Goal: Task Accomplishment & Management: Use online tool/utility

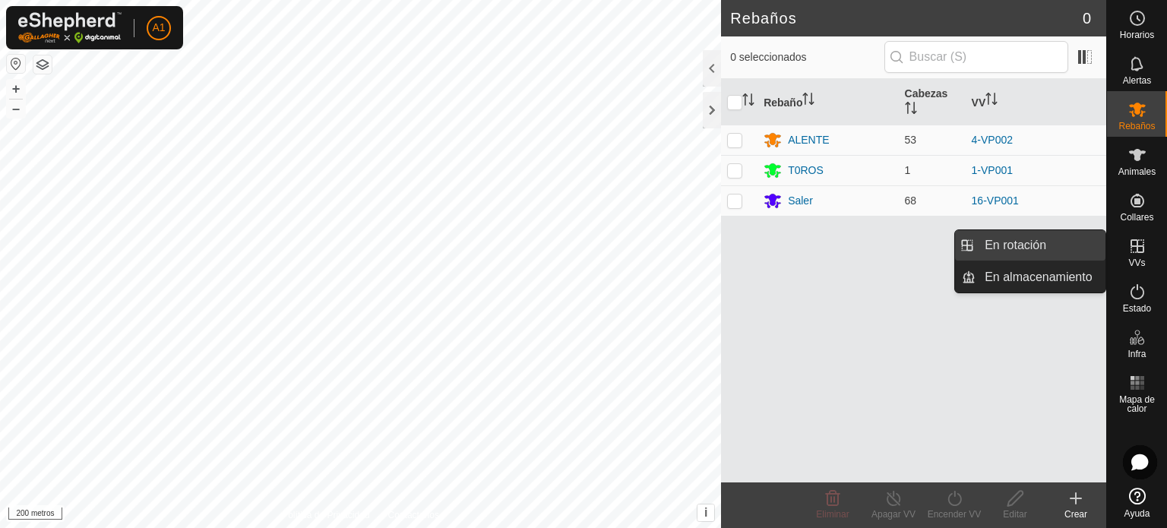
drag, startPoint x: 1105, startPoint y: 242, endPoint x: 1008, endPoint y: 242, distance: 97.3
click at [1008, 242] on link "En rotación" at bounding box center [1041, 245] width 130 height 30
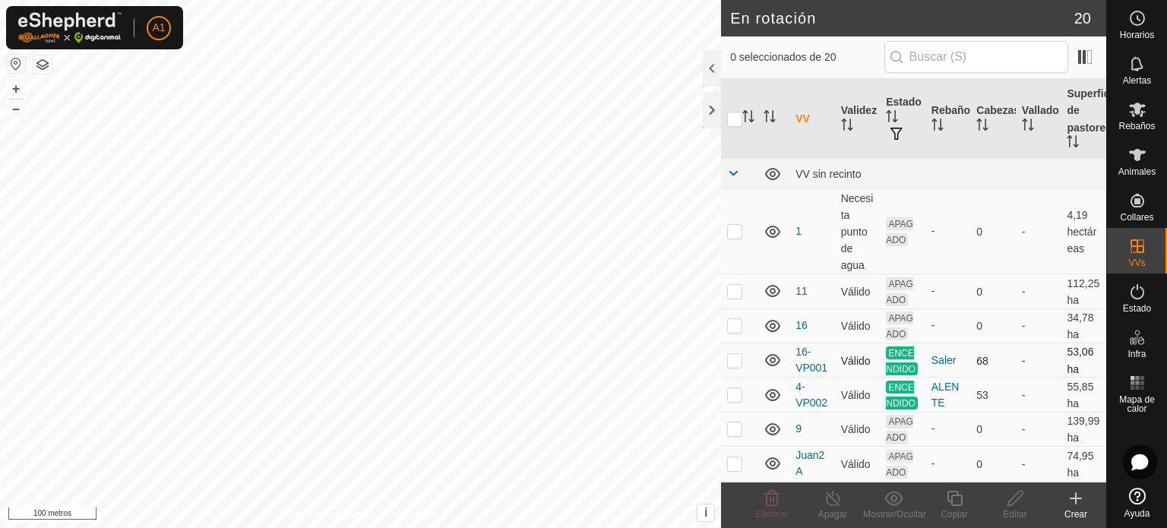
click at [738, 365] on p-checkbox at bounding box center [734, 360] width 15 height 12
checkbox input "false"
click at [733, 401] on p-checkbox at bounding box center [734, 394] width 15 height 12
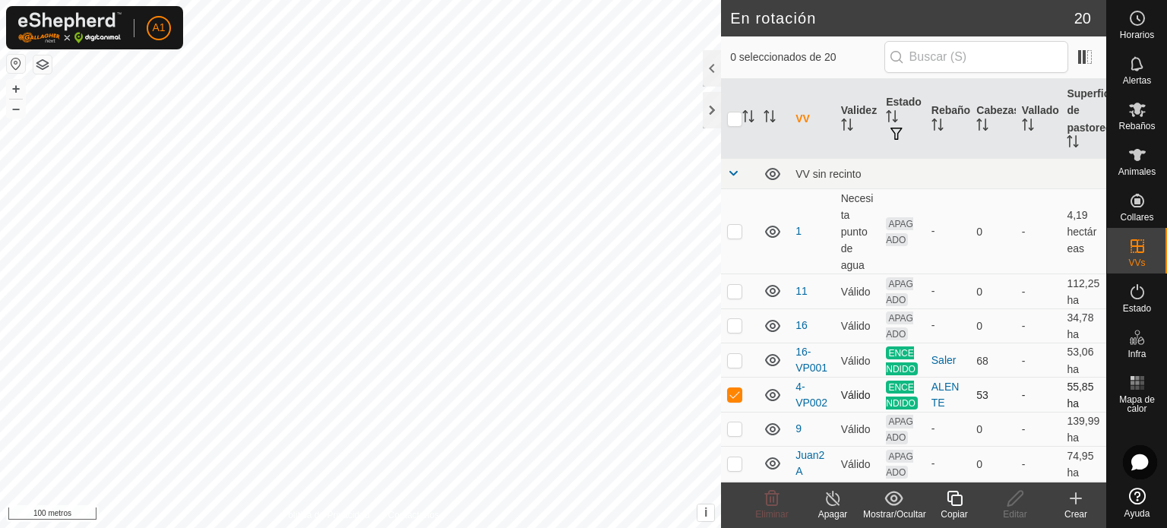
checkbox input "false"
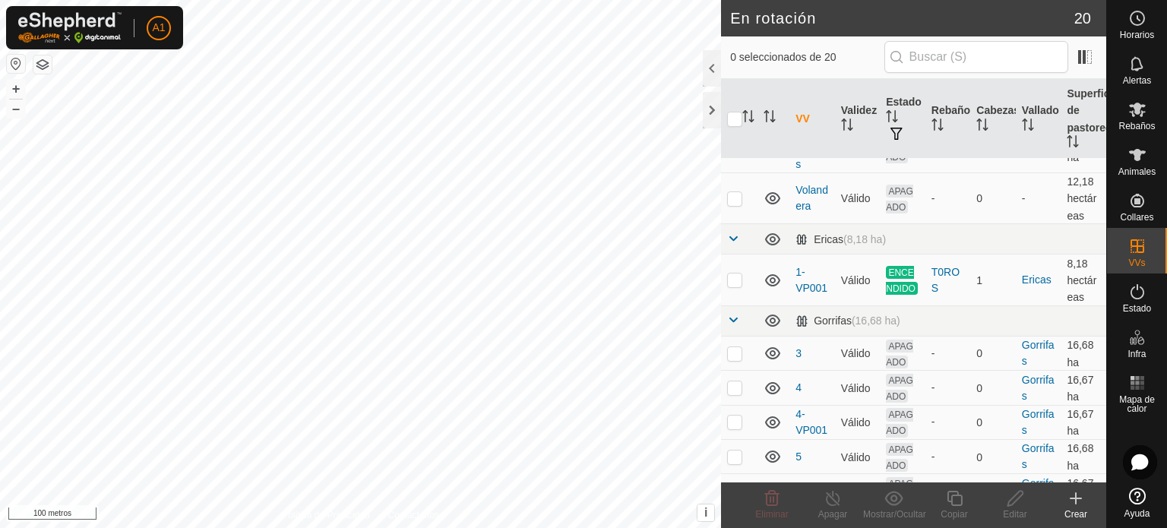
scroll to position [494, 0]
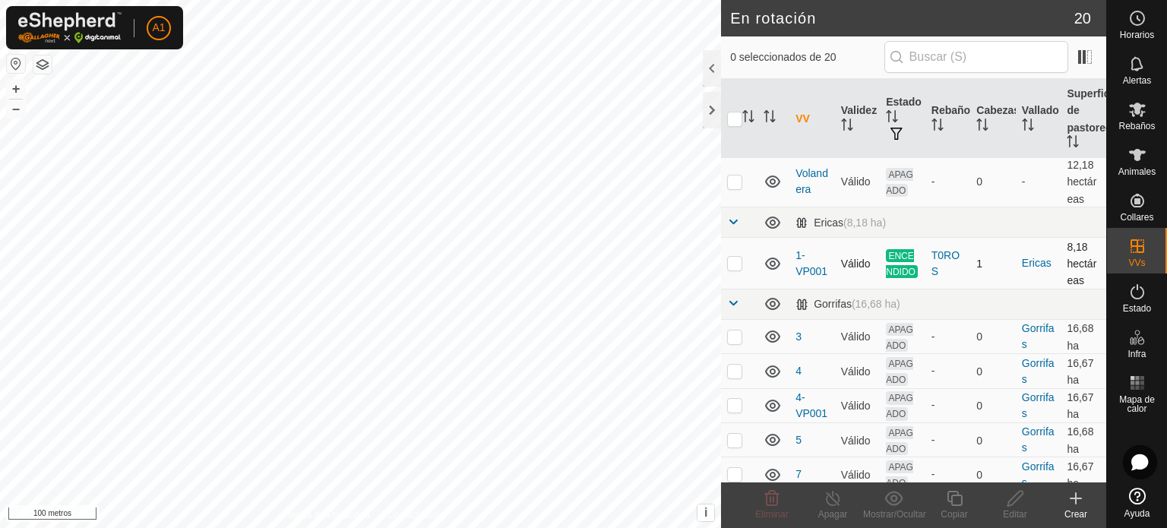
click at [737, 269] on p-checkbox at bounding box center [734, 263] width 15 height 12
checkbox input "false"
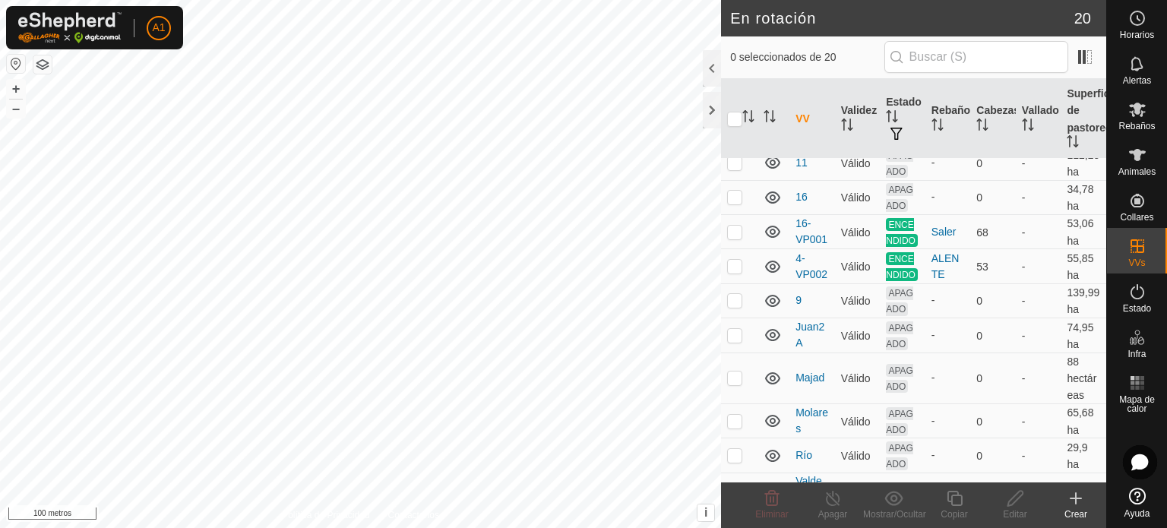
scroll to position [120, 0]
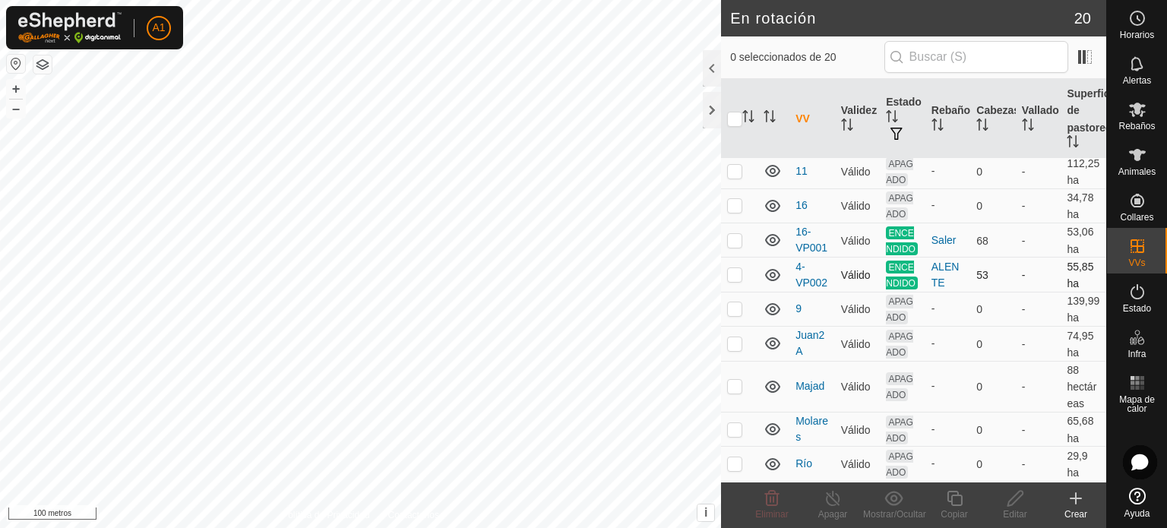
click at [733, 280] on p-checkbox at bounding box center [734, 274] width 15 height 12
click at [731, 280] on p-checkbox at bounding box center [734, 274] width 15 height 12
checkbox input "false"
checkbox input "true"
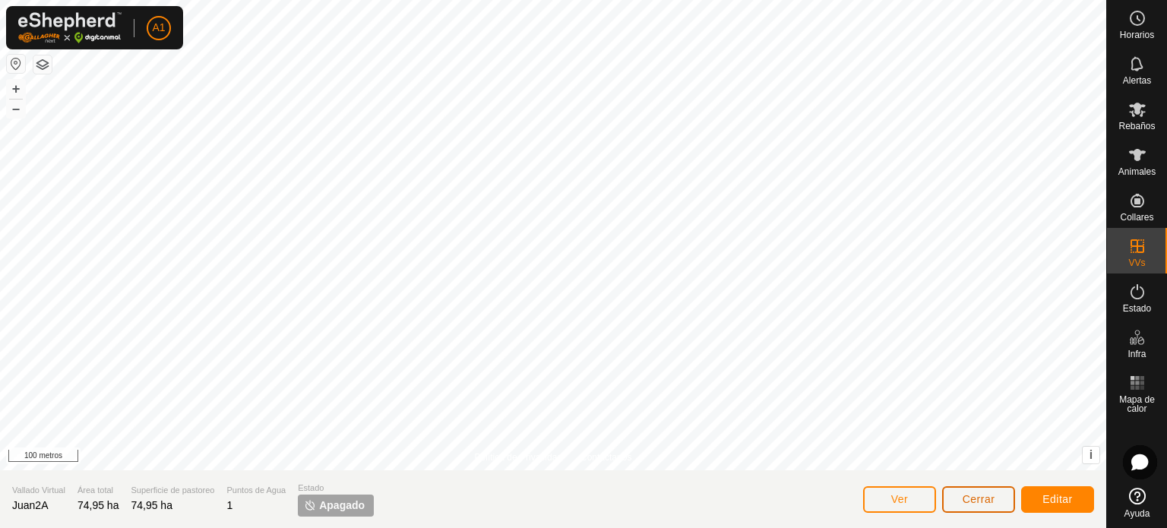
click at [983, 498] on font "Cerrar" at bounding box center [979, 499] width 33 height 12
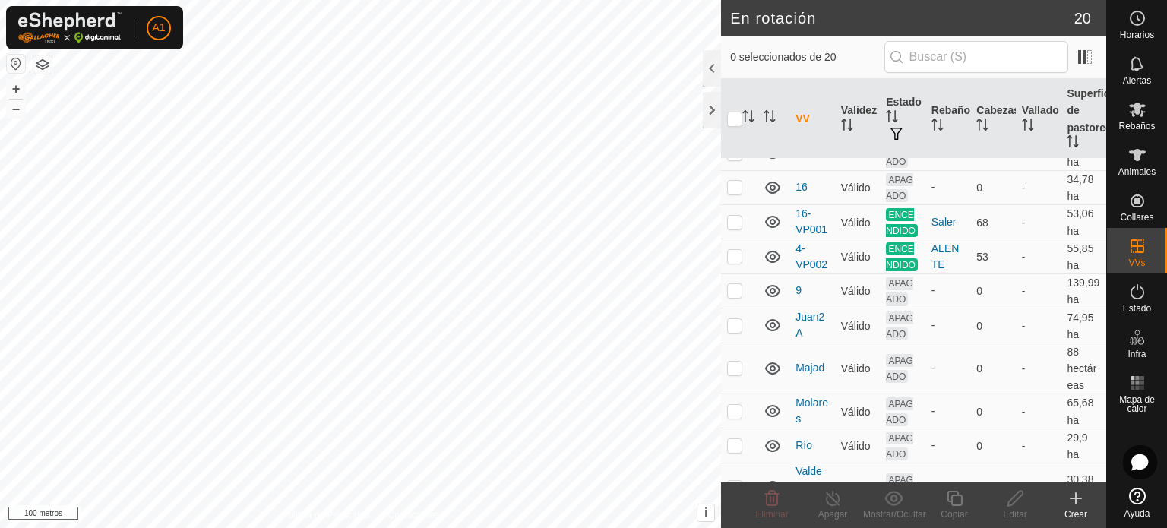
scroll to position [147, 0]
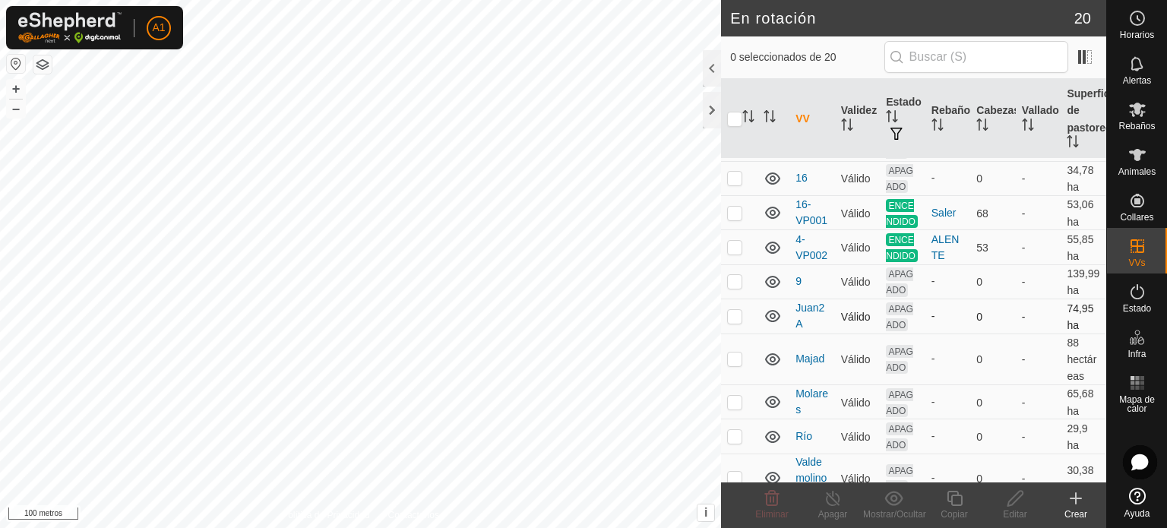
click at [734, 322] on p-checkbox at bounding box center [734, 316] width 15 height 12
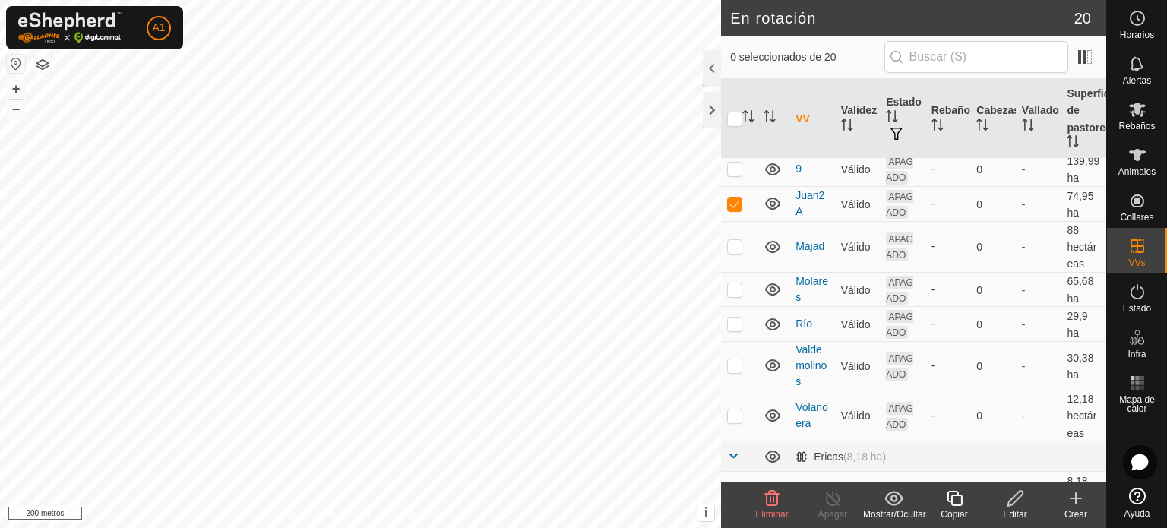
scroll to position [211, 0]
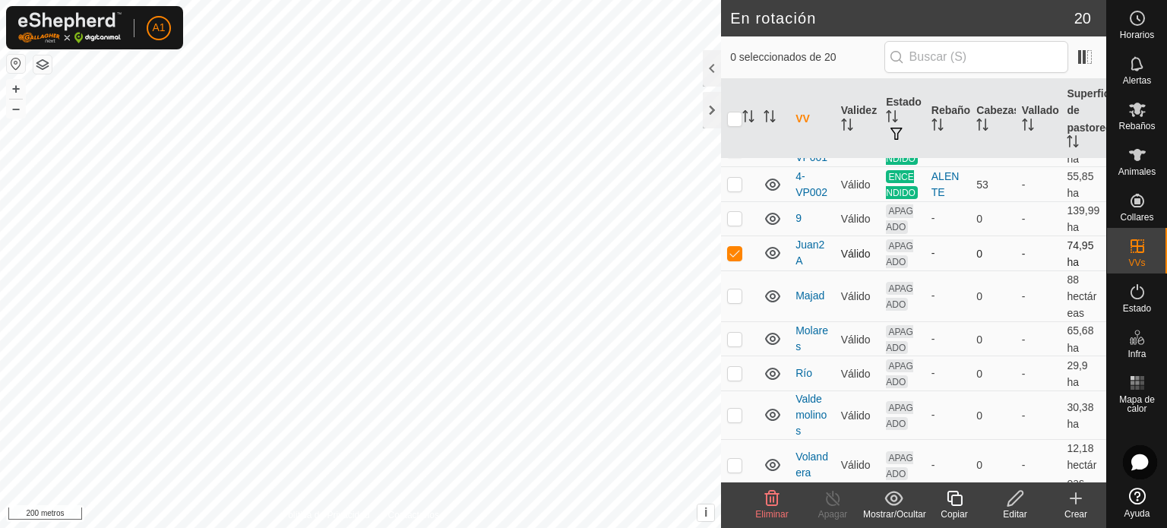
click at [736, 259] on p-checkbox at bounding box center [734, 253] width 15 height 12
checkbox input "false"
click at [1077, 509] on font "Crear" at bounding box center [1076, 514] width 23 height 11
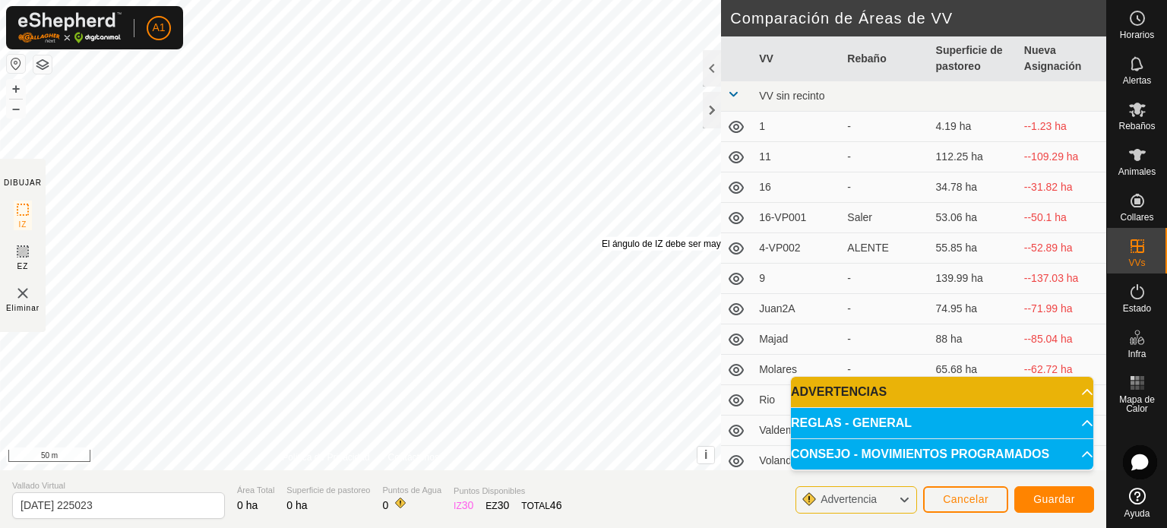
click at [602, 237] on div "El [PERSON_NAME] de IZ debe ser mayor que 80° (Actual: 71.9°) ." at bounding box center [714, 244] width 225 height 14
click at [604, 239] on div "El [PERSON_NAME] de IZ debe ser mayor que 80° (Actual: 71.9°) ." at bounding box center [716, 246] width 225 height 14
click at [984, 498] on span "Cancelar" at bounding box center [966, 499] width 46 height 12
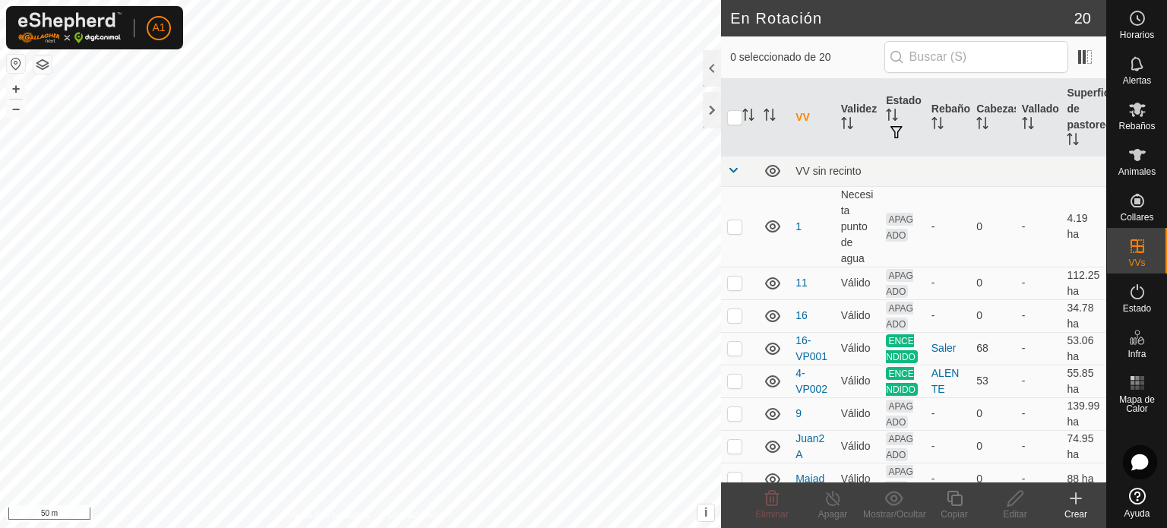
click at [1074, 514] on div "Crear" at bounding box center [1076, 515] width 61 height 14
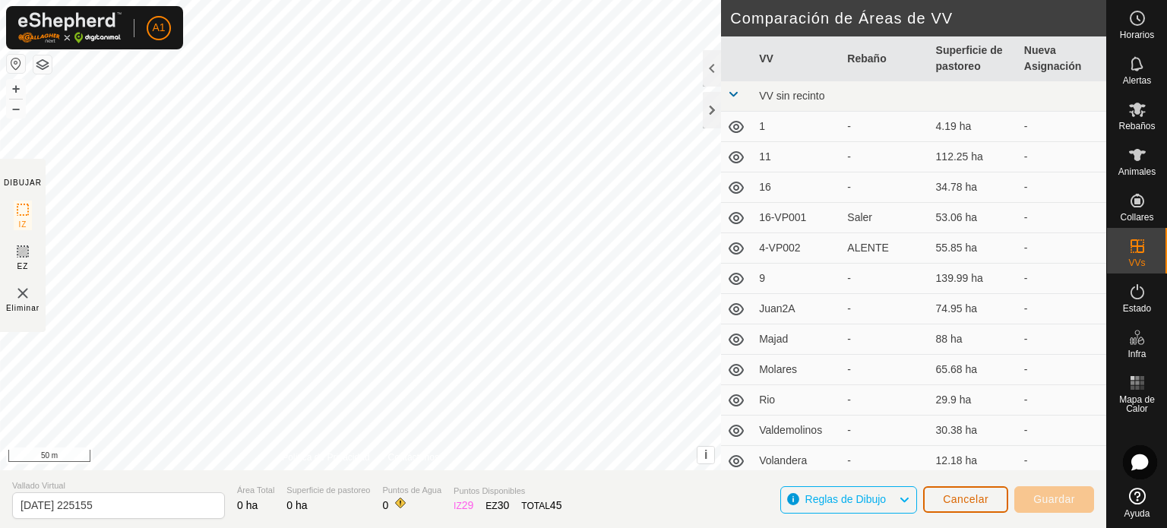
click at [963, 491] on button "Cancelar" at bounding box center [966, 499] width 85 height 27
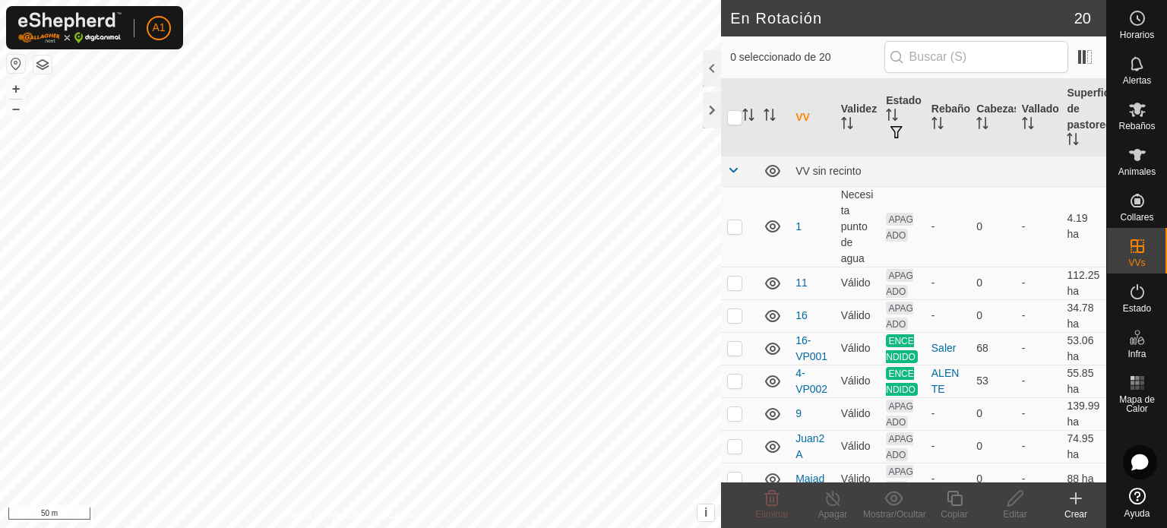
click at [1076, 515] on div "Crear" at bounding box center [1076, 515] width 61 height 14
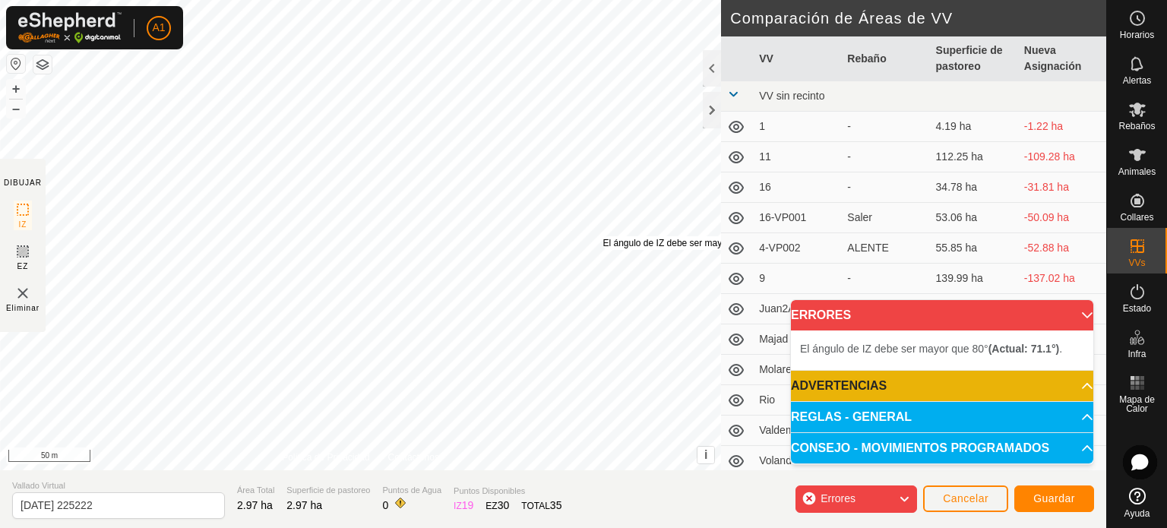
click at [603, 236] on div "El [PERSON_NAME] de IZ debe ser mayor que 80° (Actual: 71.1°) ." at bounding box center [715, 243] width 225 height 14
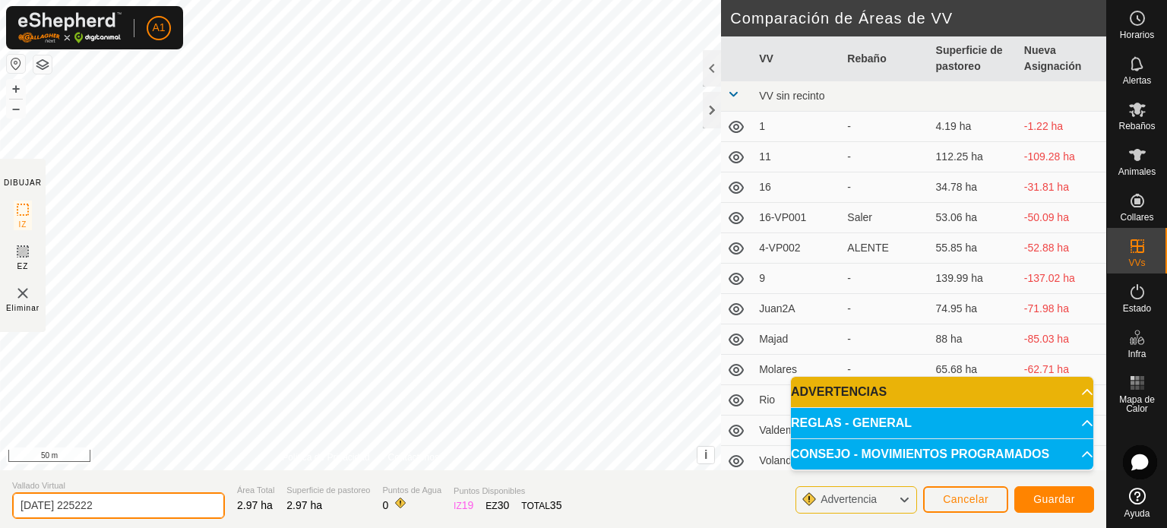
drag, startPoint x: 153, startPoint y: 508, endPoint x: 0, endPoint y: 484, distance: 154.6
click at [0, 484] on section "Vallado Virtual [DATE] 225222 Área Total 2.97 ha Superficie de pastoreo 2.97 ha…" at bounding box center [553, 499] width 1107 height 58
type input "Juan1"
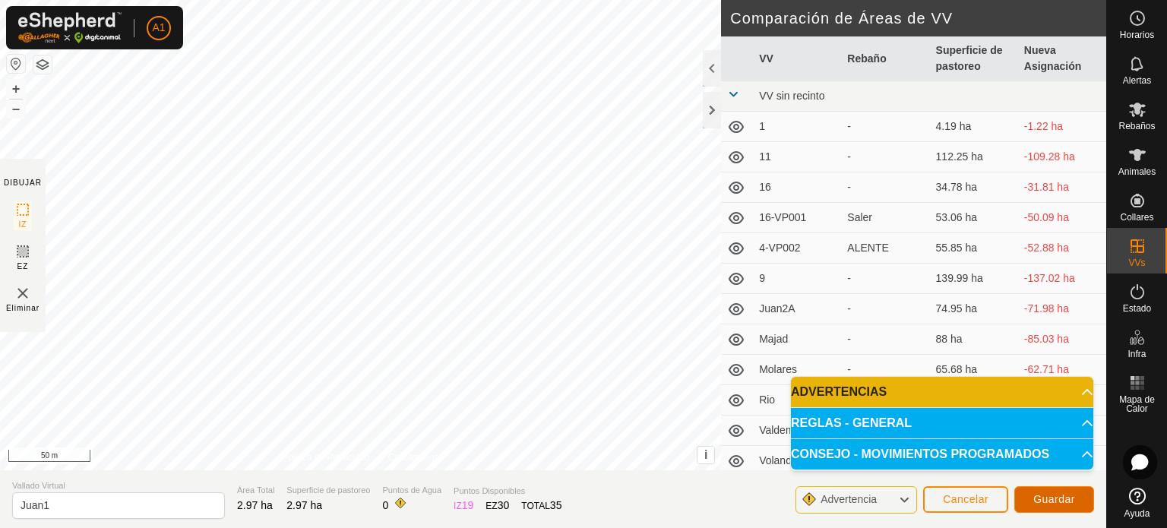
click at [1055, 499] on span "Guardar" at bounding box center [1055, 499] width 42 height 12
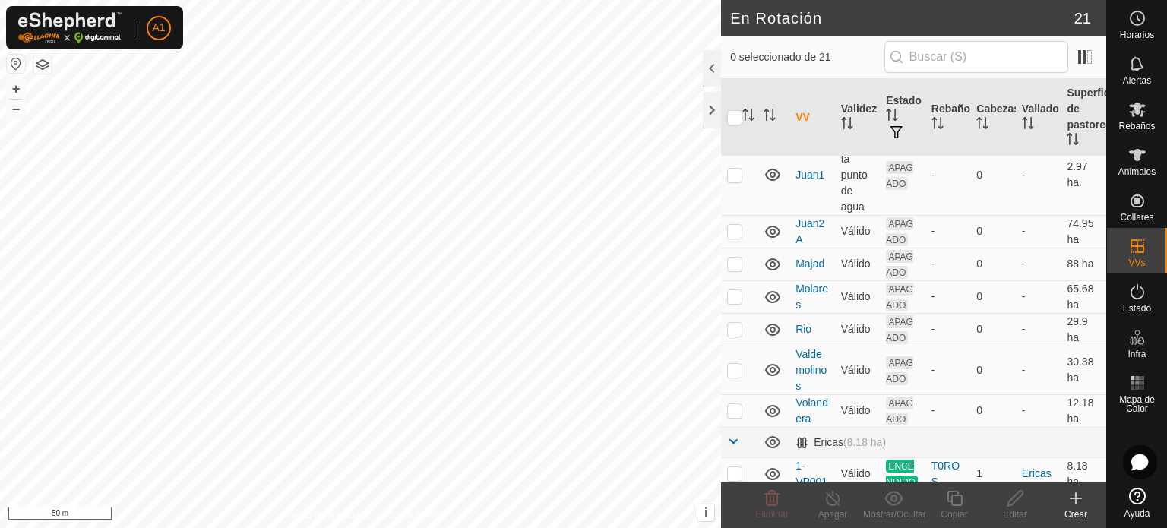
scroll to position [261, 0]
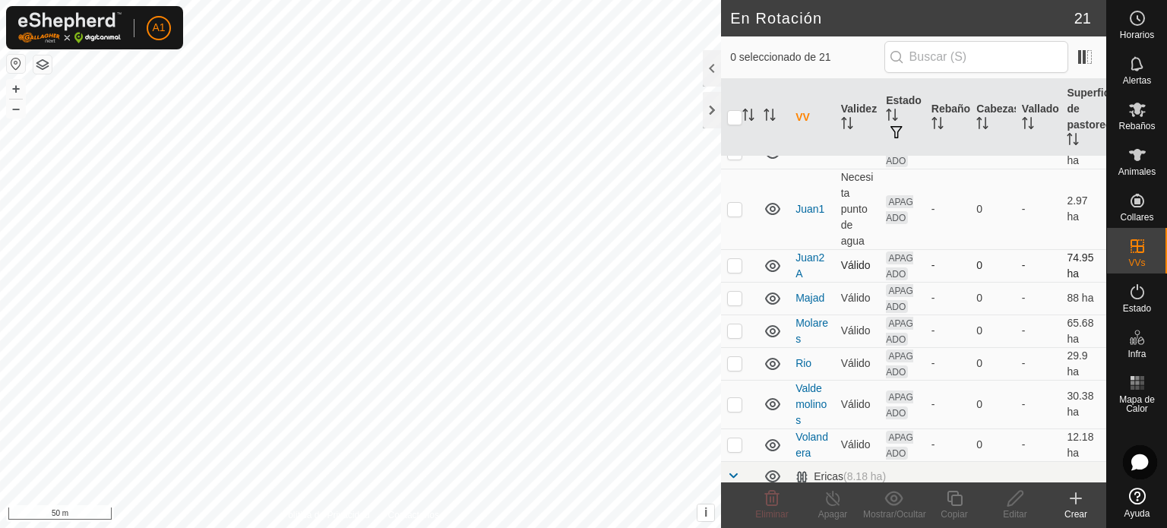
click at [737, 271] on p-checkbox at bounding box center [734, 265] width 15 height 12
checkbox input "true"
click at [1011, 510] on div "Editar" at bounding box center [1015, 515] width 61 height 14
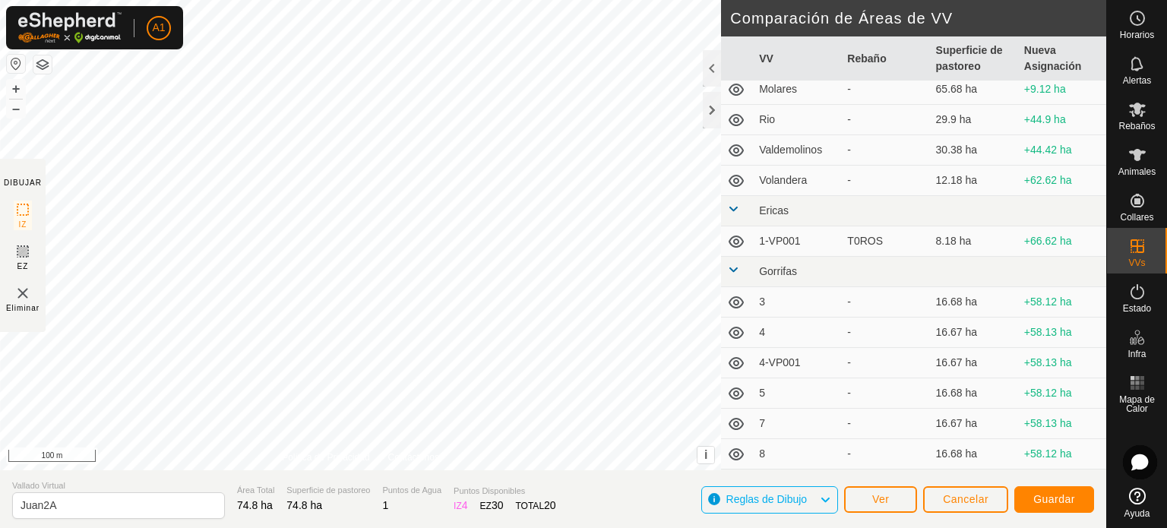
scroll to position [304, 0]
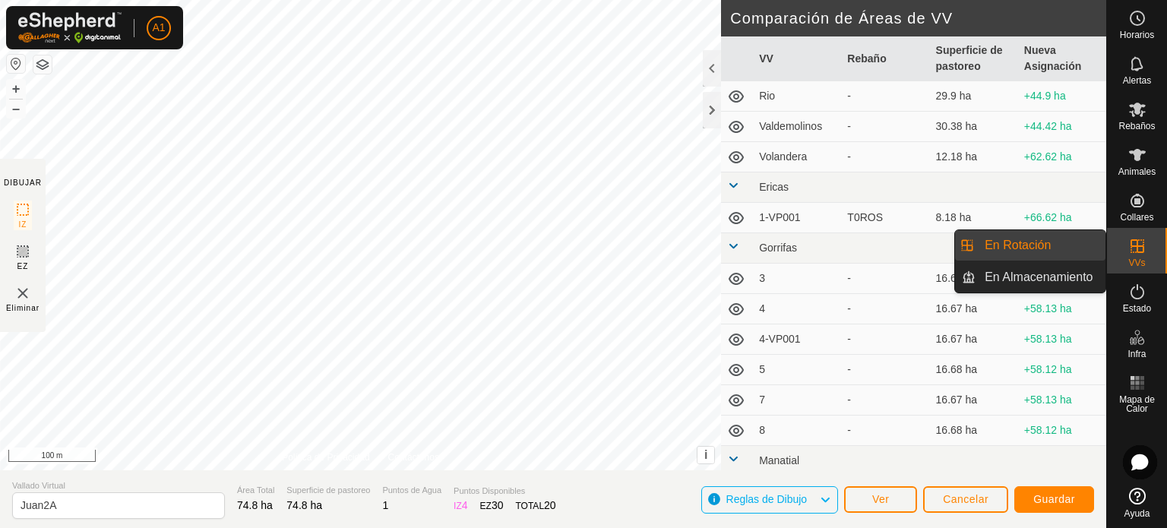
click at [1136, 243] on icon at bounding box center [1138, 246] width 18 height 18
click at [1058, 246] on link "En Rotación" at bounding box center [1041, 245] width 130 height 30
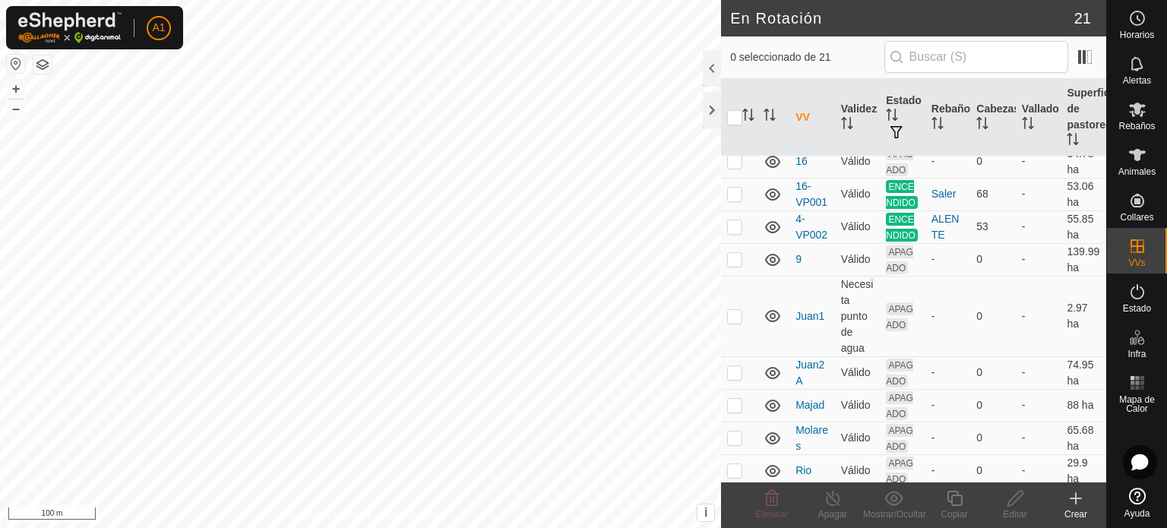
scroll to position [258, 0]
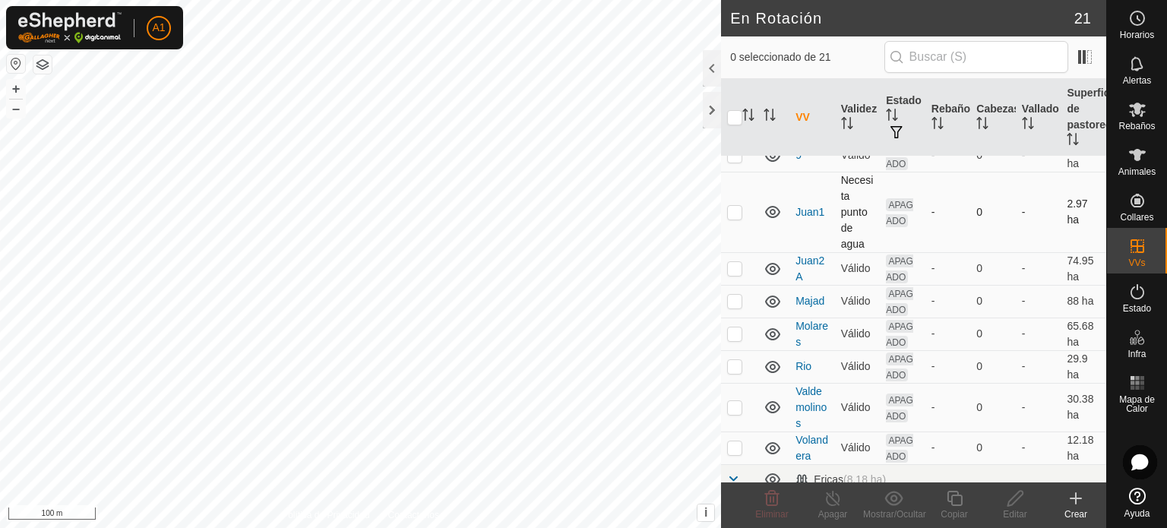
click at [738, 218] on p-checkbox at bounding box center [734, 212] width 15 height 12
click at [768, 501] on icon at bounding box center [772, 498] width 18 height 18
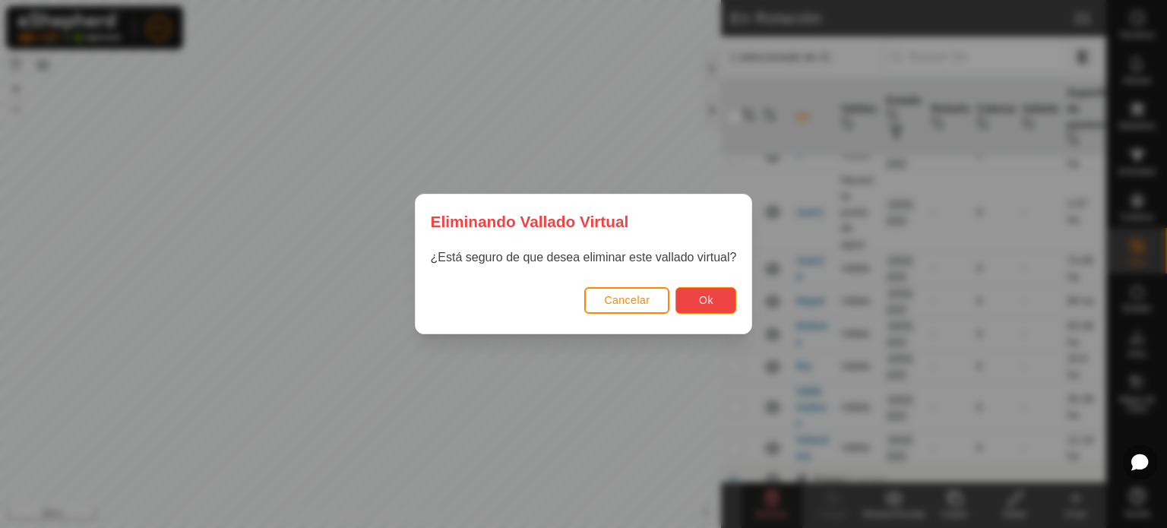
click at [714, 300] on button "Ok" at bounding box center [706, 300] width 61 height 27
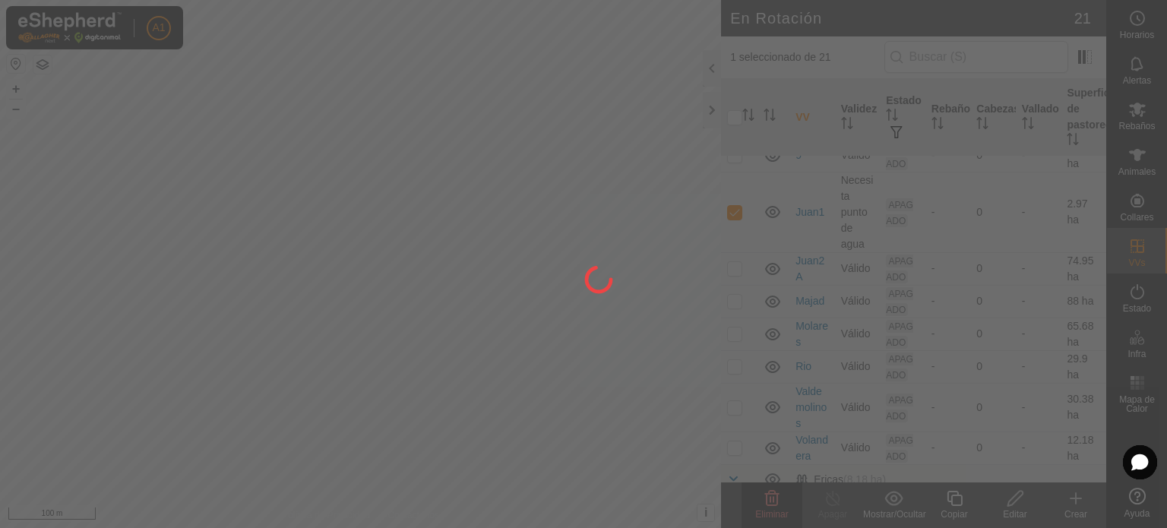
checkbox input "false"
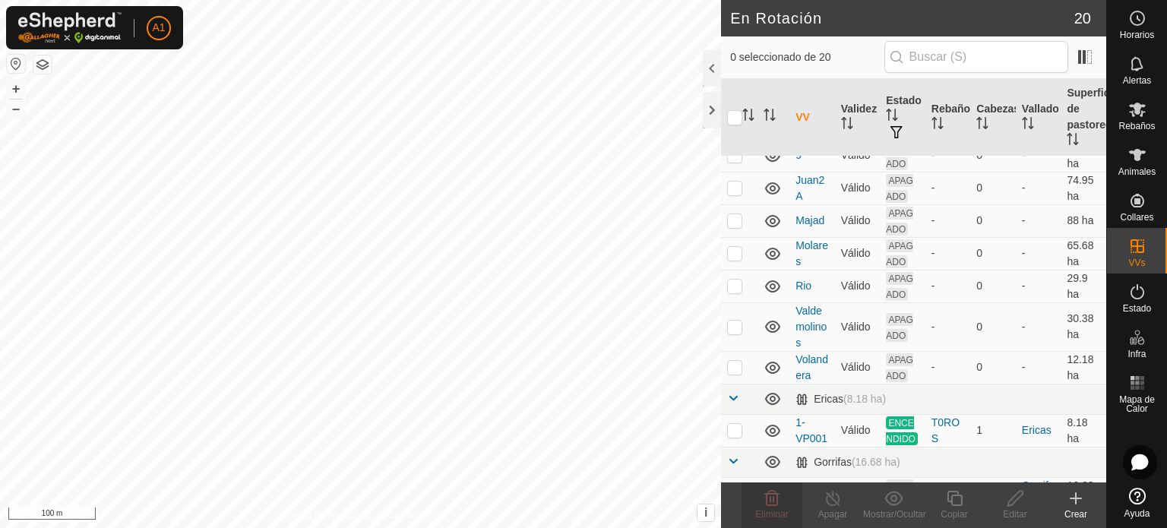
click at [1074, 516] on div "Crear" at bounding box center [1076, 515] width 61 height 14
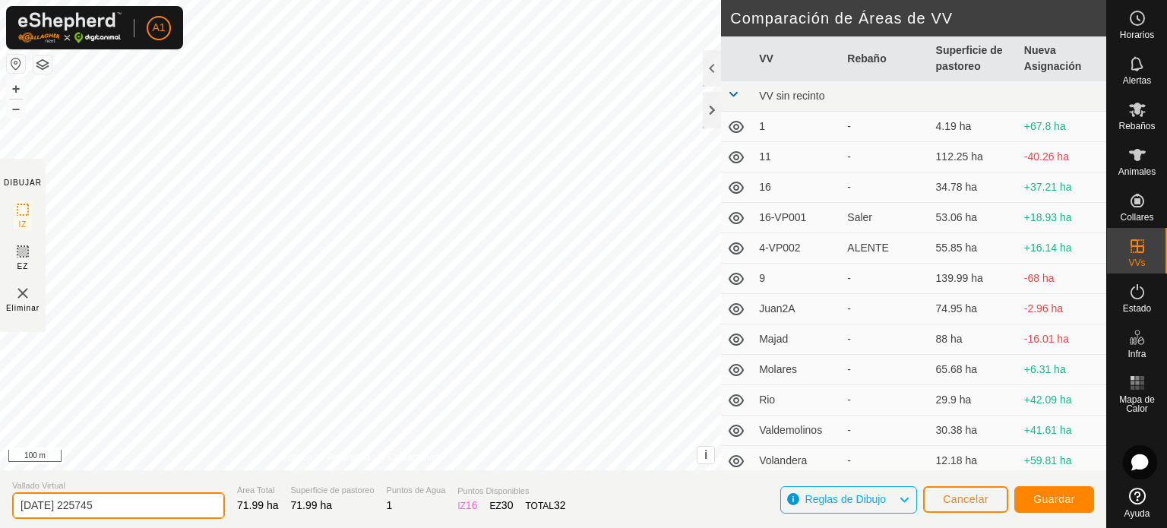
drag, startPoint x: 122, startPoint y: 502, endPoint x: 14, endPoint y: 489, distance: 109.5
click at [14, 489] on div "Vallado Virtual [DATE] 225745" at bounding box center [118, 500] width 213 height 40
type input "Juan1"
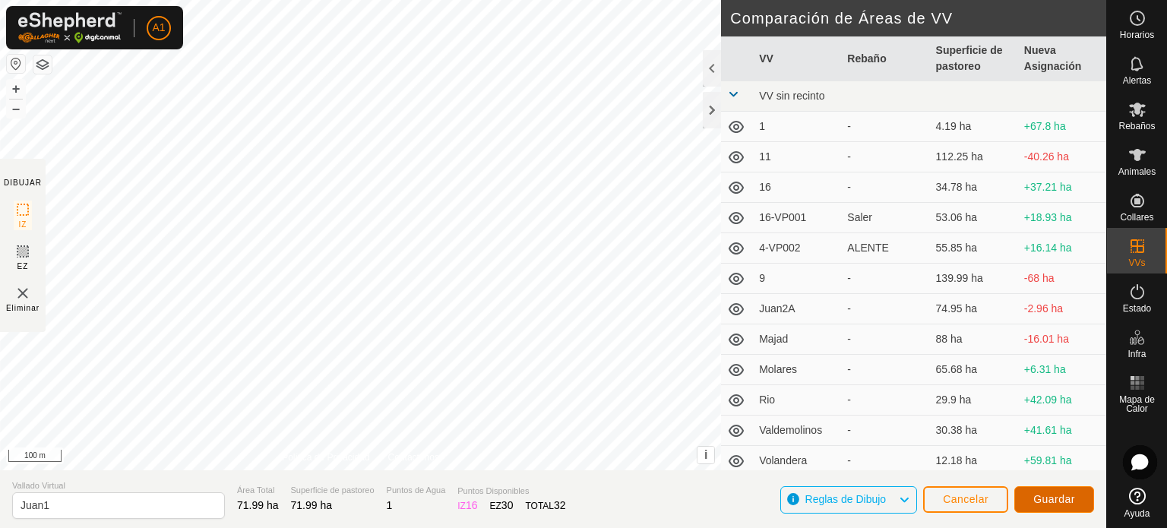
click at [1066, 498] on span "Guardar" at bounding box center [1055, 499] width 42 height 12
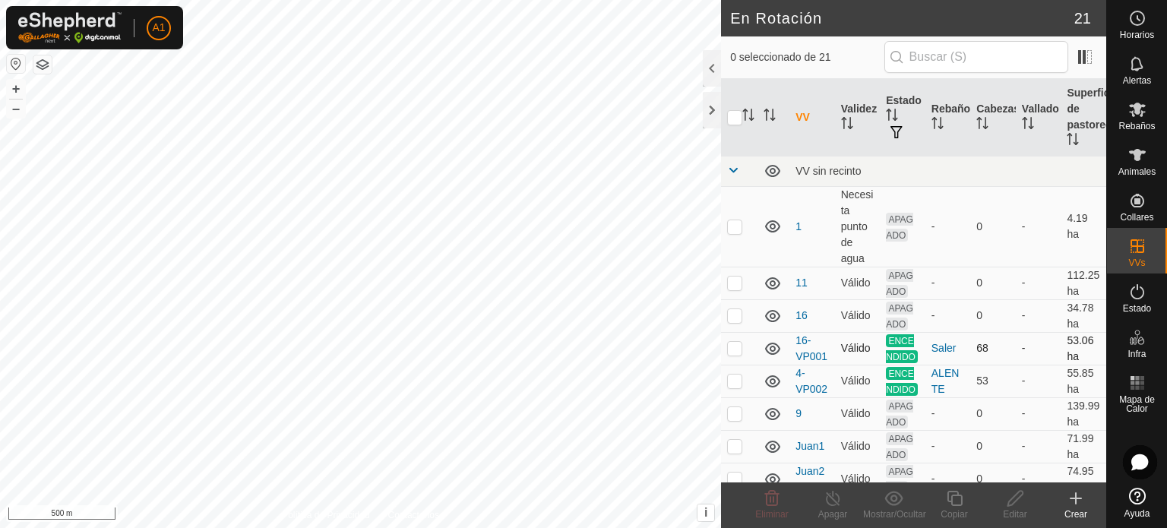
click at [733, 354] on p-checkbox at bounding box center [734, 348] width 15 height 12
checkbox input "false"
click at [731, 387] on p-checkbox at bounding box center [734, 381] width 15 height 12
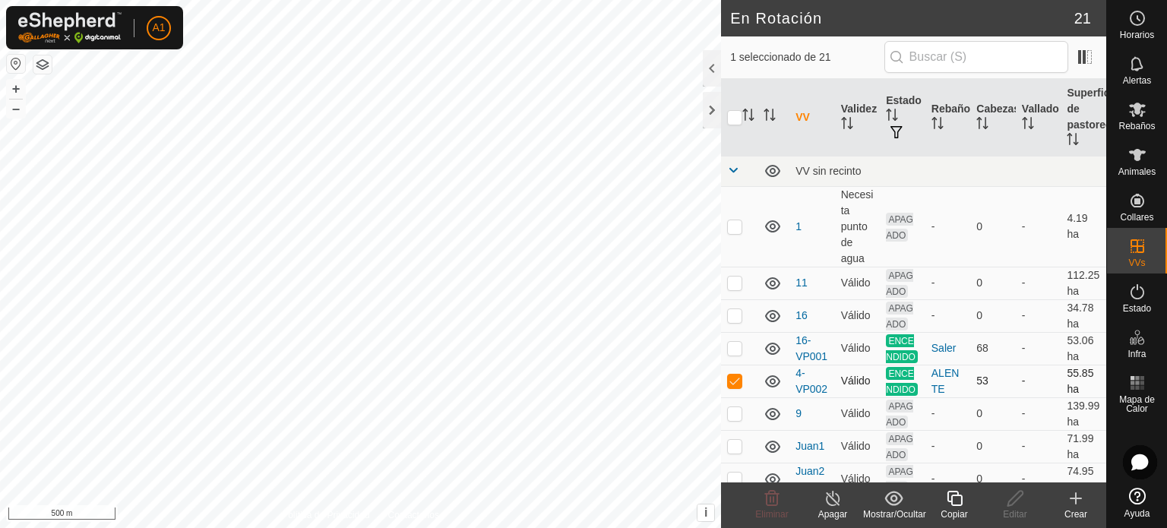
checkbox input "false"
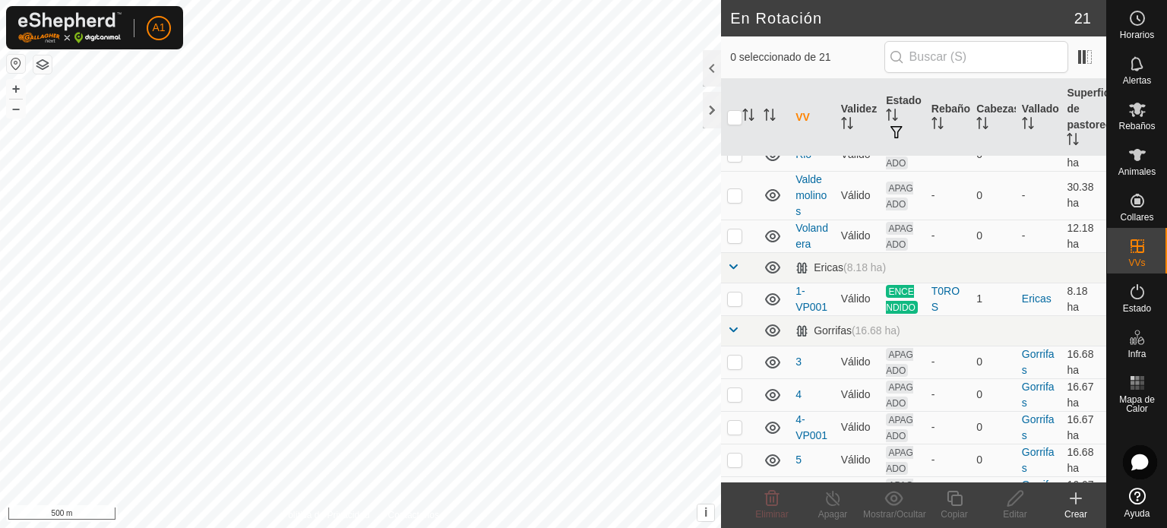
scroll to position [442, 0]
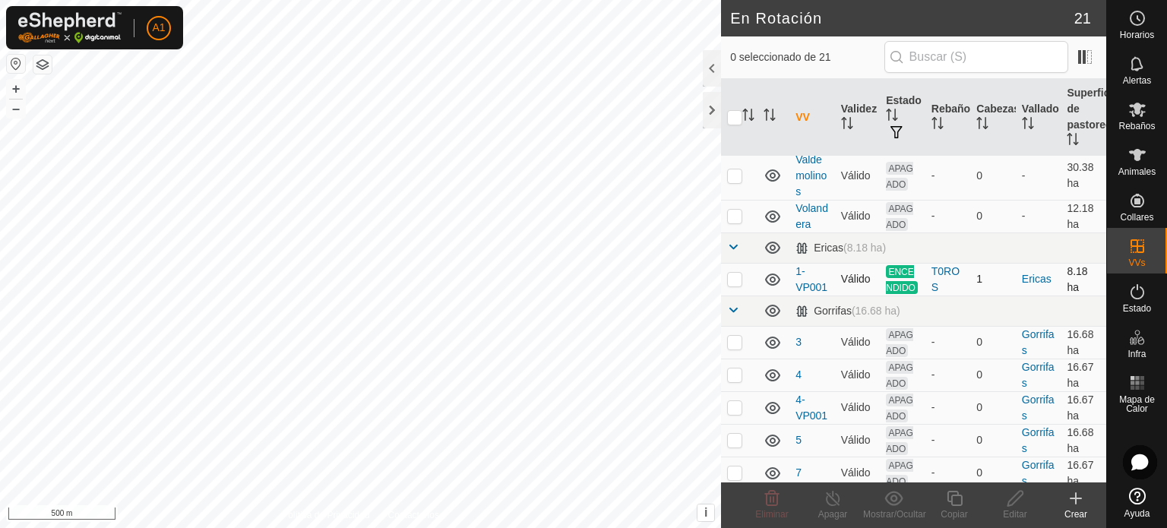
click at [736, 285] on p-checkbox at bounding box center [734, 279] width 15 height 12
checkbox input "false"
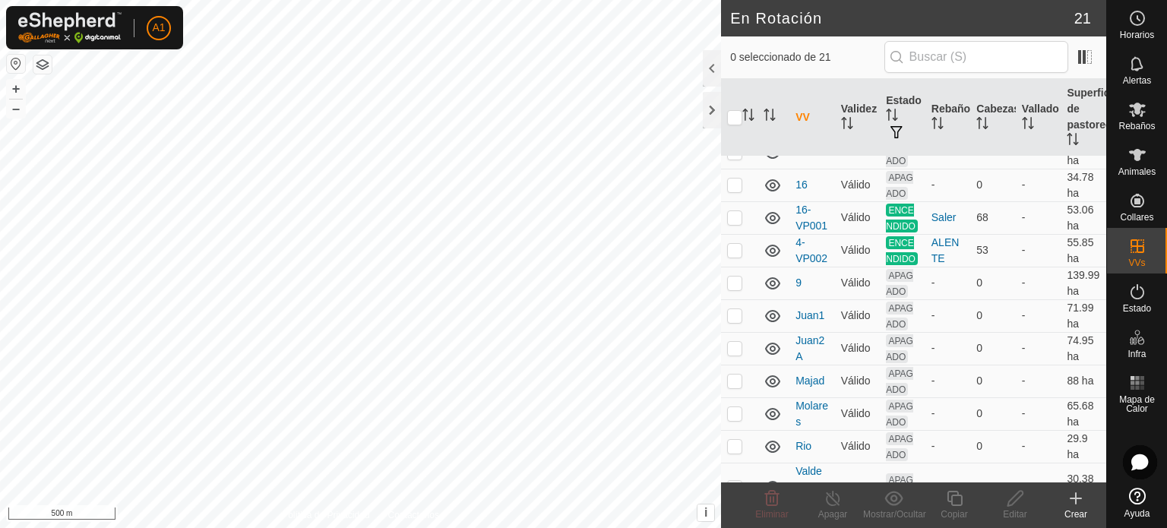
scroll to position [88, 0]
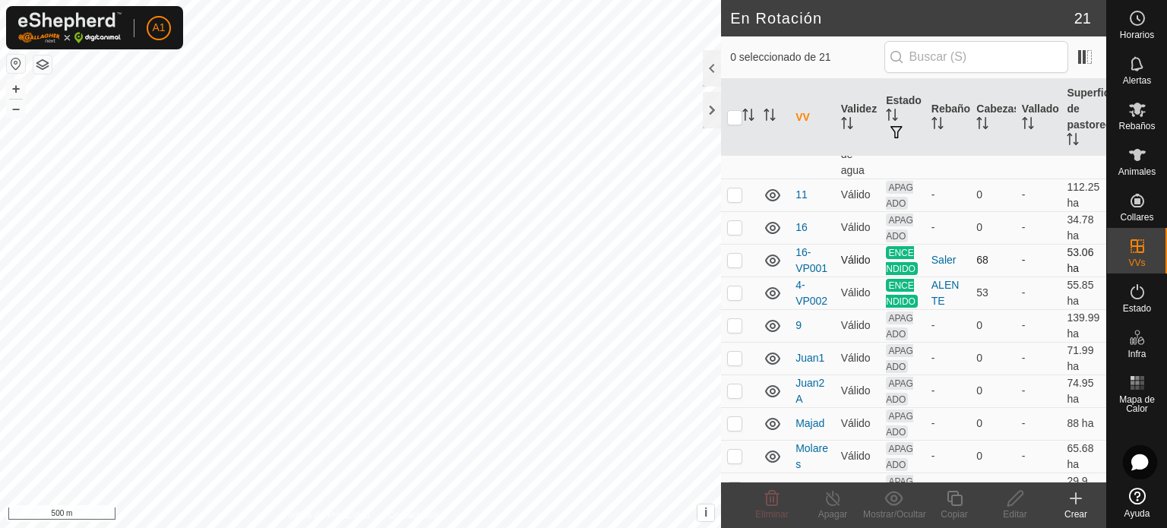
click at [733, 266] on p-checkbox at bounding box center [734, 260] width 15 height 12
checkbox input "false"
click at [733, 299] on p-checkbox at bounding box center [734, 293] width 15 height 12
click at [736, 299] on p-checkbox at bounding box center [734, 293] width 15 height 12
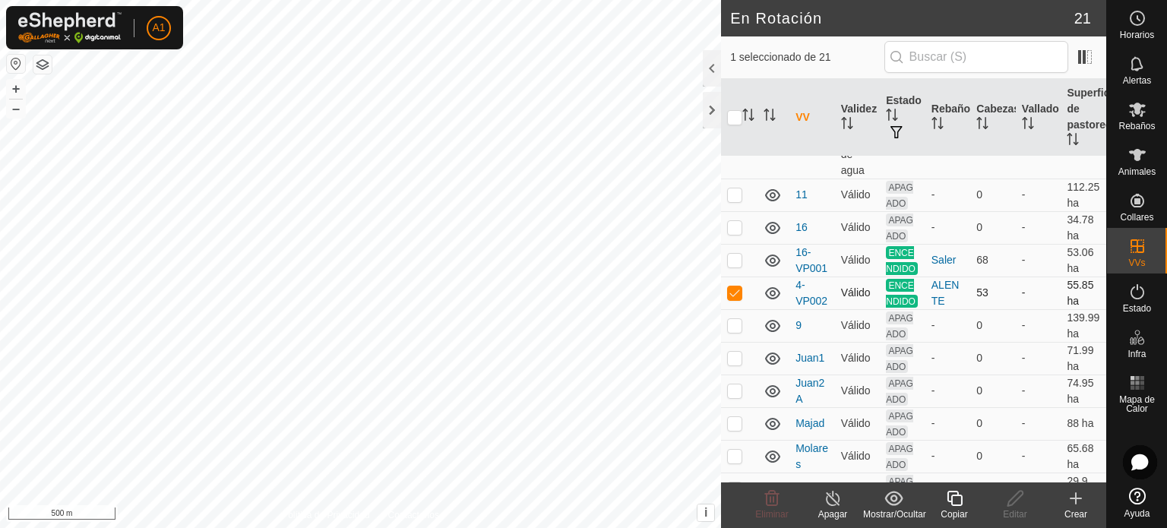
checkbox input "false"
click at [730, 364] on p-checkbox at bounding box center [734, 358] width 15 height 12
checkbox input "false"
click at [732, 397] on p-checkbox at bounding box center [734, 391] width 15 height 12
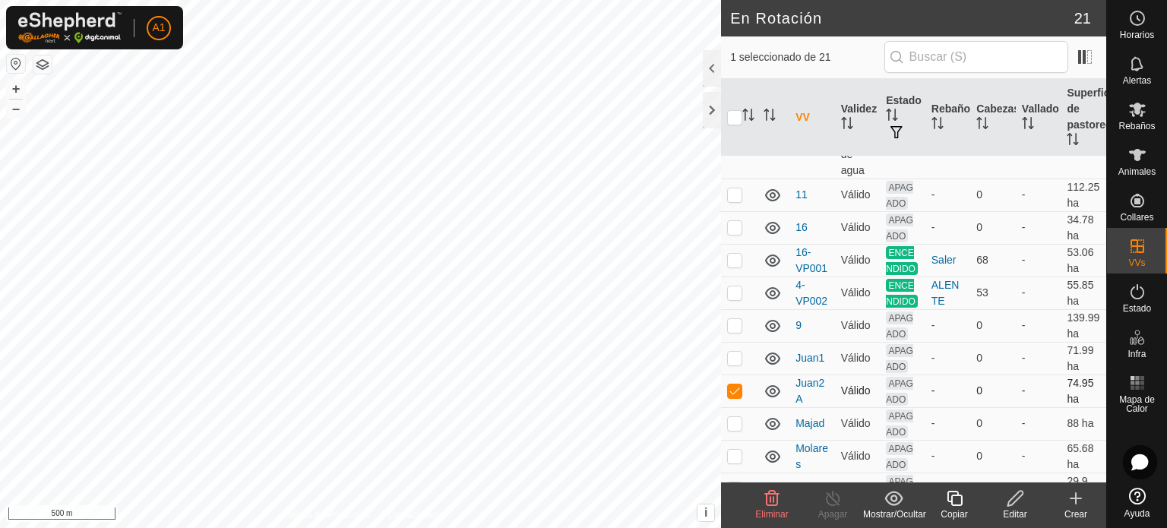
click at [732, 397] on p-checkbox at bounding box center [734, 391] width 15 height 12
checkbox input "false"
click at [730, 364] on p-checkbox at bounding box center [734, 358] width 15 height 12
checkbox input "true"
click at [733, 397] on p-checkbox at bounding box center [734, 391] width 15 height 12
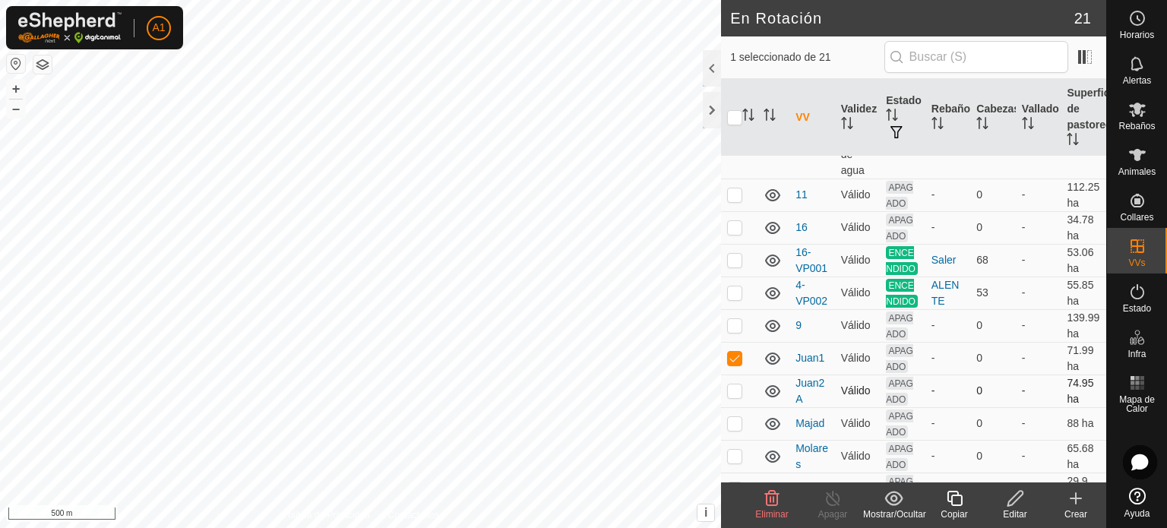
checkbox input "true"
click at [731, 364] on p-checkbox at bounding box center [734, 358] width 15 height 12
checkbox input "false"
click at [734, 397] on p-checkbox at bounding box center [734, 391] width 15 height 12
checkbox input "false"
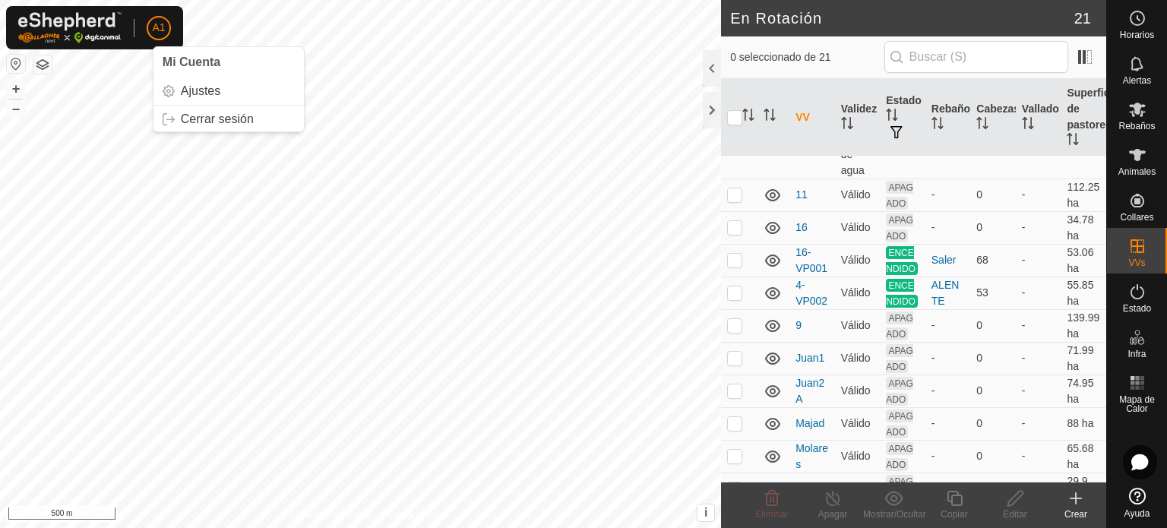
click at [160, 25] on span "A1" at bounding box center [158, 28] width 13 height 16
click at [204, 118] on link "Cerrar sesión" at bounding box center [229, 119] width 150 height 24
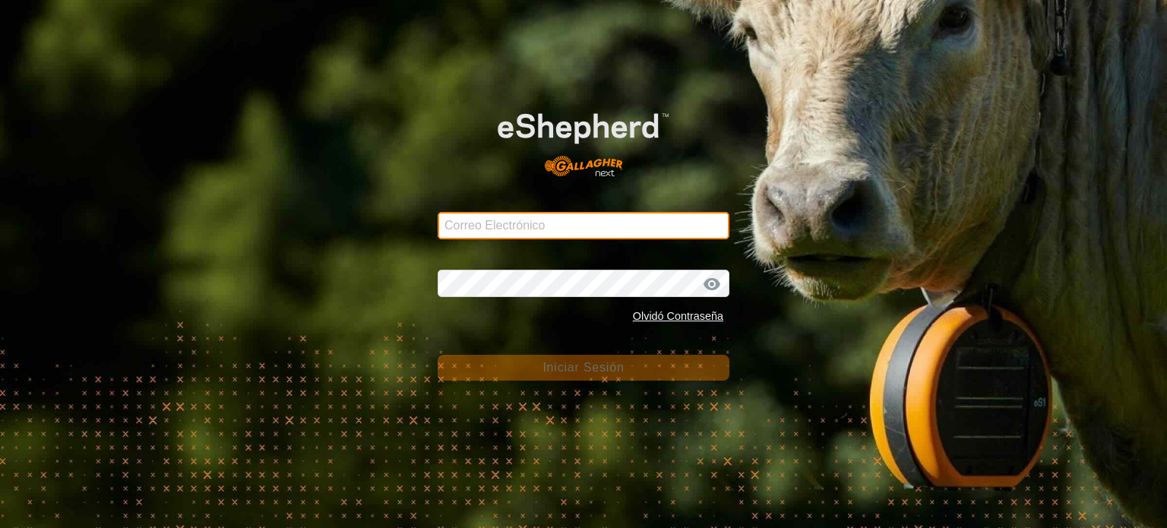
type input "[EMAIL_ADDRESS][DOMAIN_NAME]"
